Goal: Navigation & Orientation: Find specific page/section

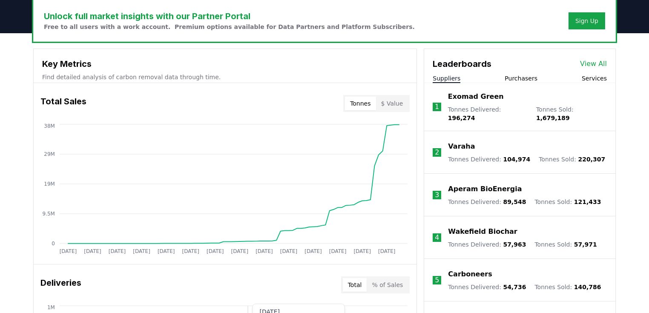
scroll to position [264, 0]
click at [519, 78] on button "Purchasers" at bounding box center [521, 78] width 33 height 9
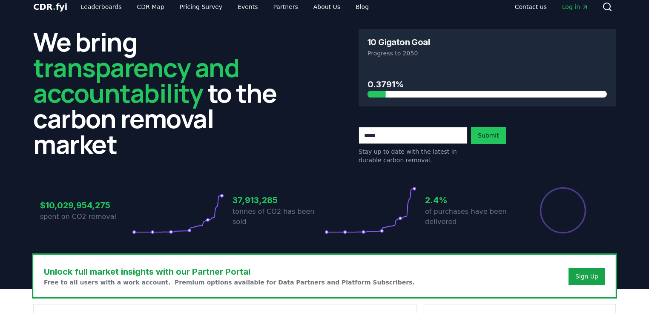
scroll to position [0, 0]
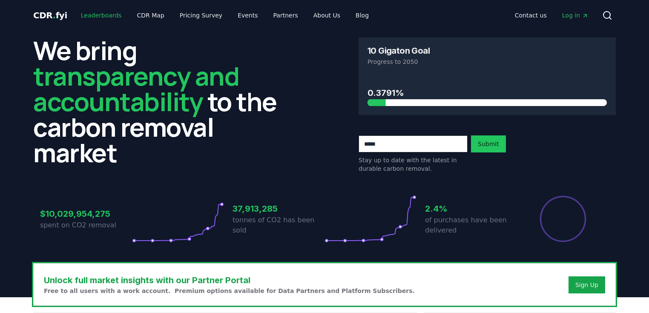
click at [103, 16] on link "Leaderboards" at bounding box center [101, 15] width 55 height 15
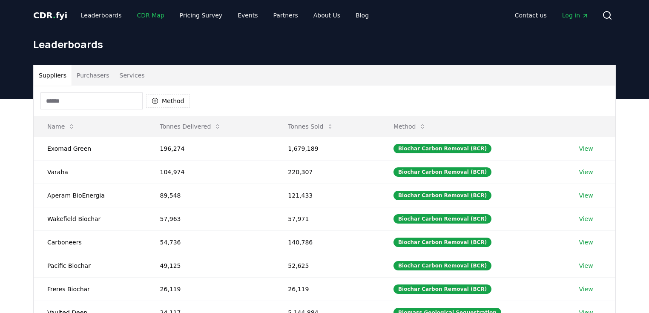
click at [145, 16] on link "CDR Map" at bounding box center [150, 15] width 41 height 15
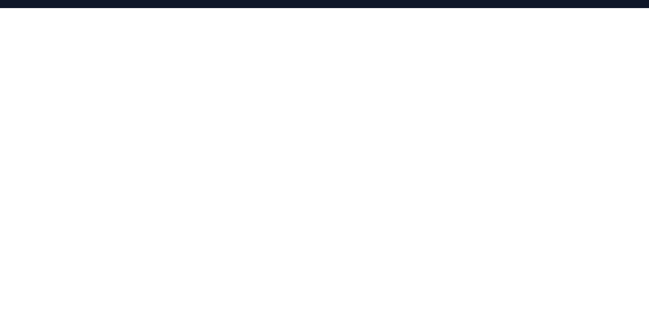
scroll to position [126, 0]
